Goal: Information Seeking & Learning: Find specific fact

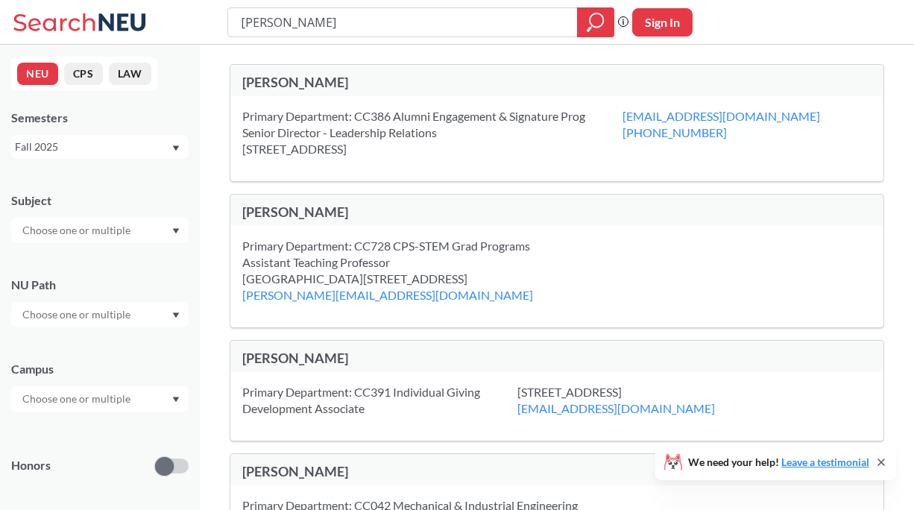
click at [403, 33] on input "[PERSON_NAME]" at bounding box center [402, 22] width 327 height 25
type input "east asian"
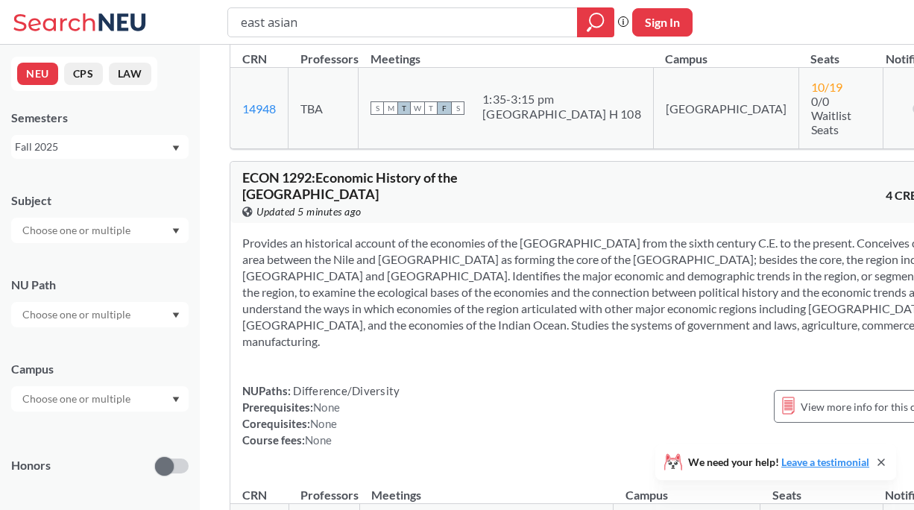
scroll to position [2749, 0]
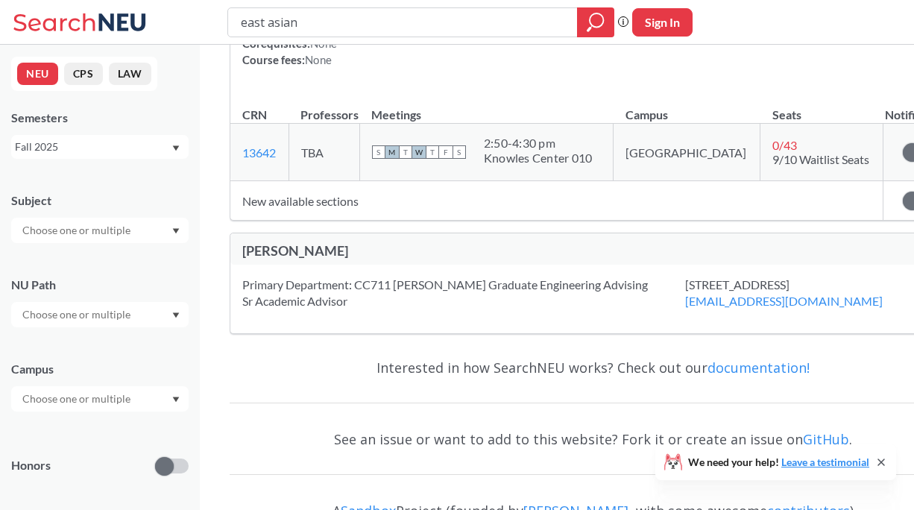
click at [441, 18] on input "east asian" at bounding box center [402, 22] width 327 height 25
type input "art history"
